Goal: Task Accomplishment & Management: Manage account settings

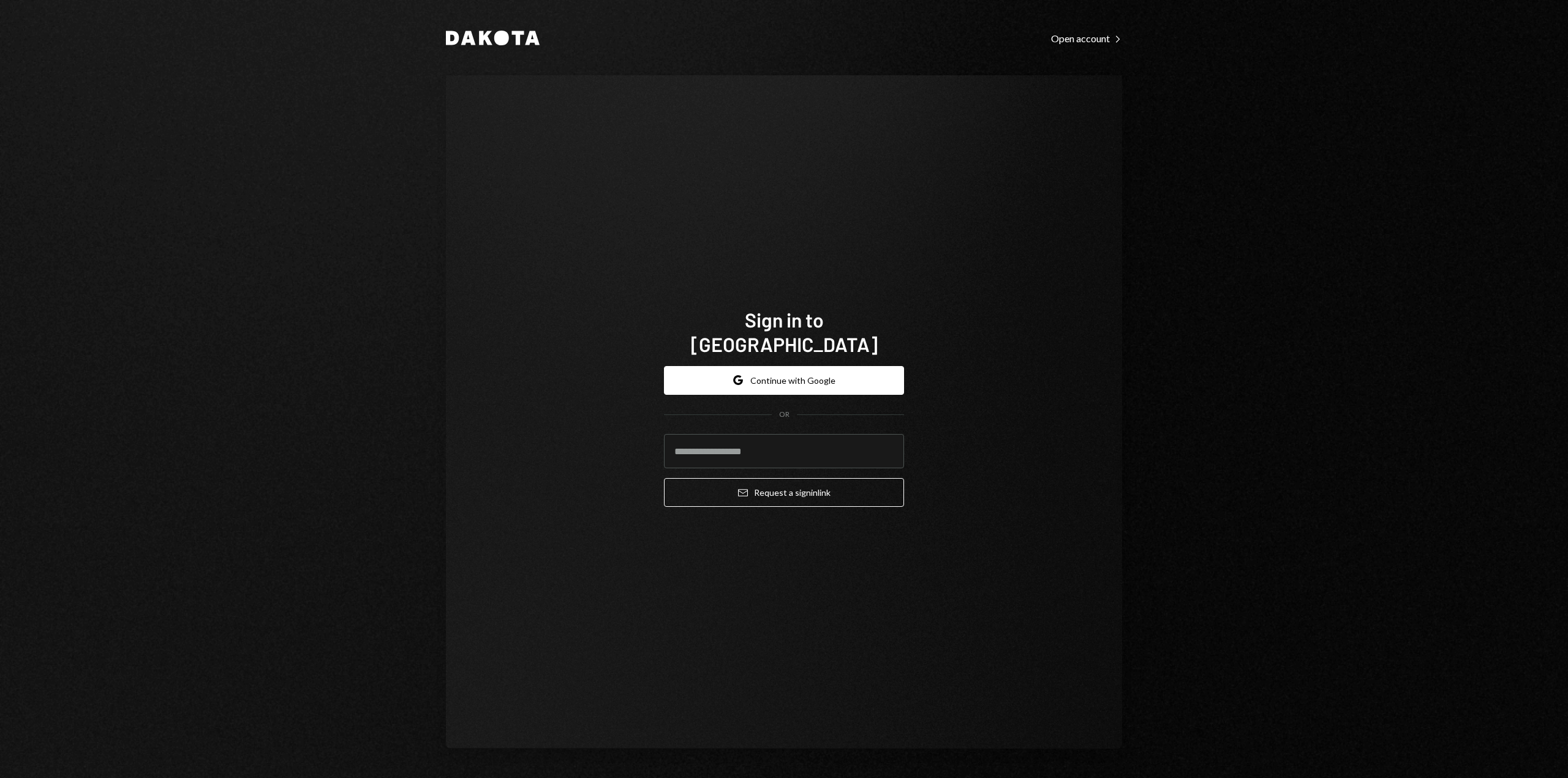
click at [301, 414] on div "Dakota Open account Right Caret Sign in to [GEOGRAPHIC_DATA] Google Continue wi…" at bounding box center [784, 389] width 1568 height 778
